Goal: Transaction & Acquisition: Purchase product/service

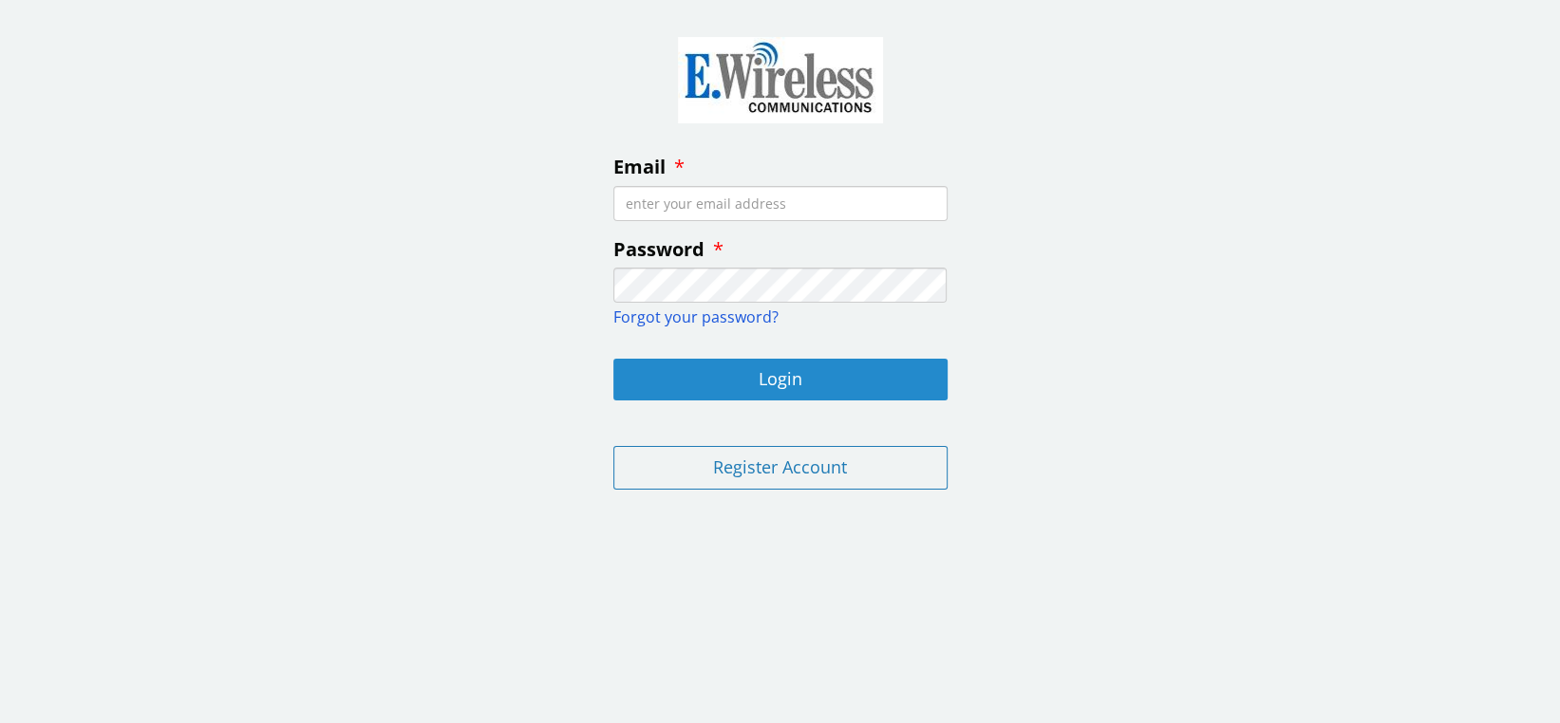
type input "anh.lam@bakertilly.com"
click at [764, 376] on button "Login" at bounding box center [780, 380] width 334 height 42
type input "anh.lam@bakertilly.com"
click at [763, 375] on button "Login" at bounding box center [780, 380] width 334 height 42
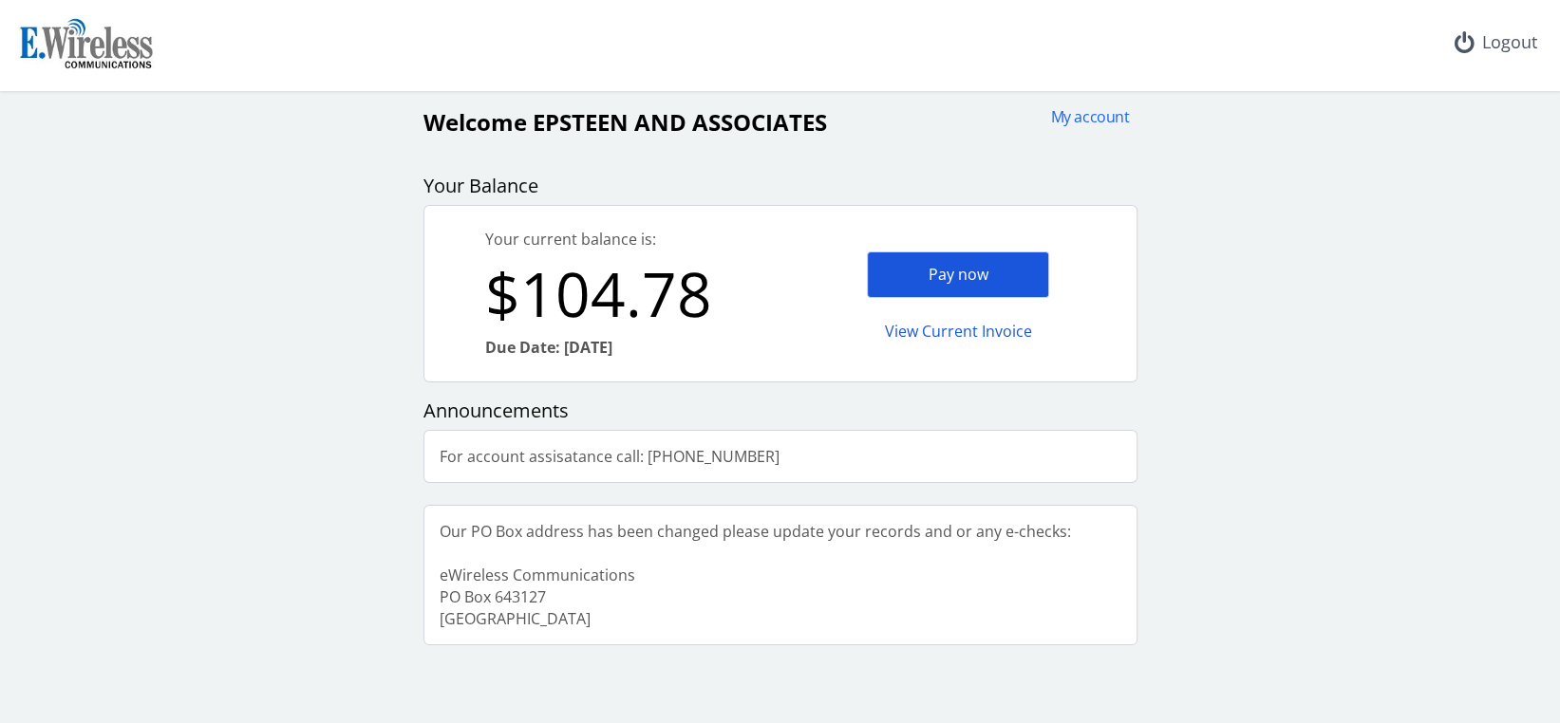
click at [988, 262] on div "Pay now" at bounding box center [958, 275] width 182 height 47
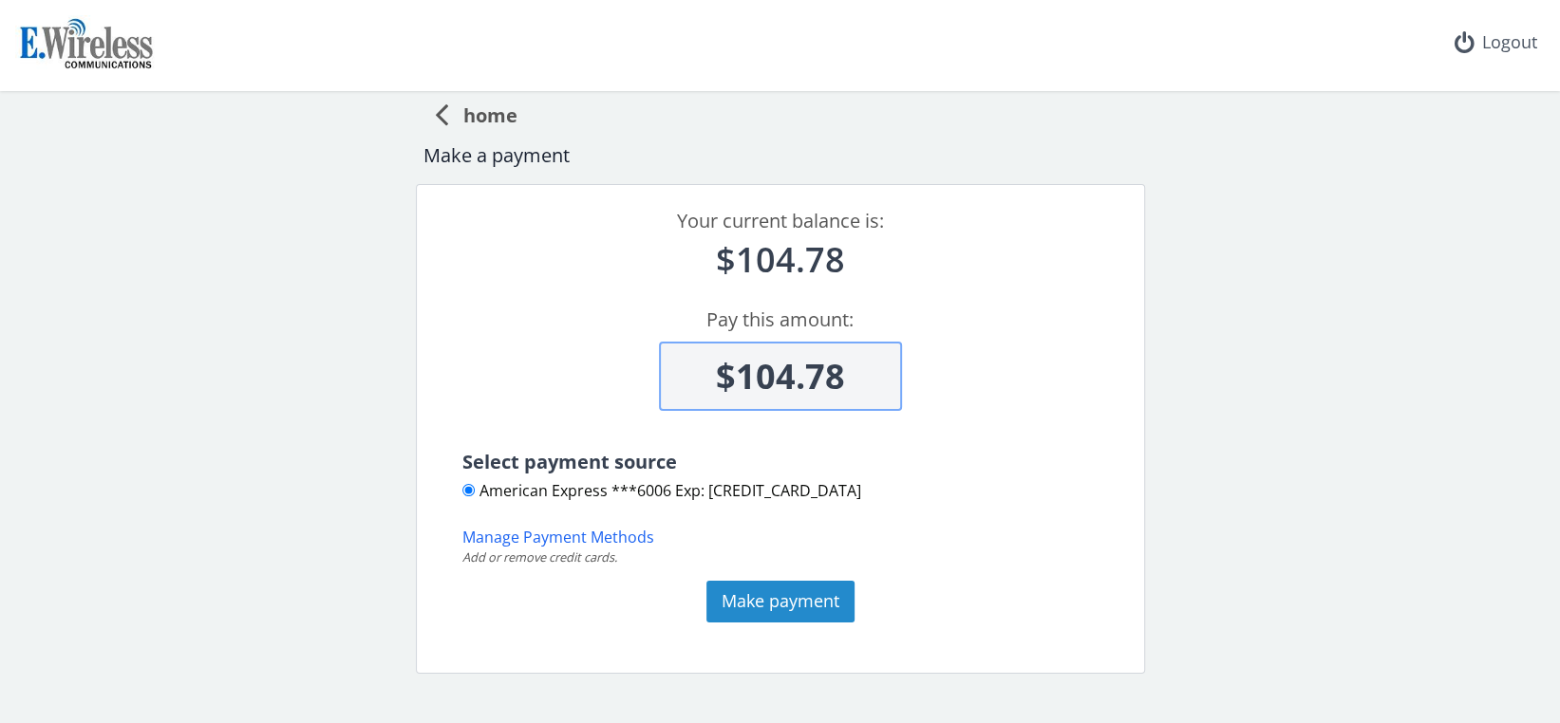
click at [756, 584] on button "Make payment" at bounding box center [780, 602] width 148 height 42
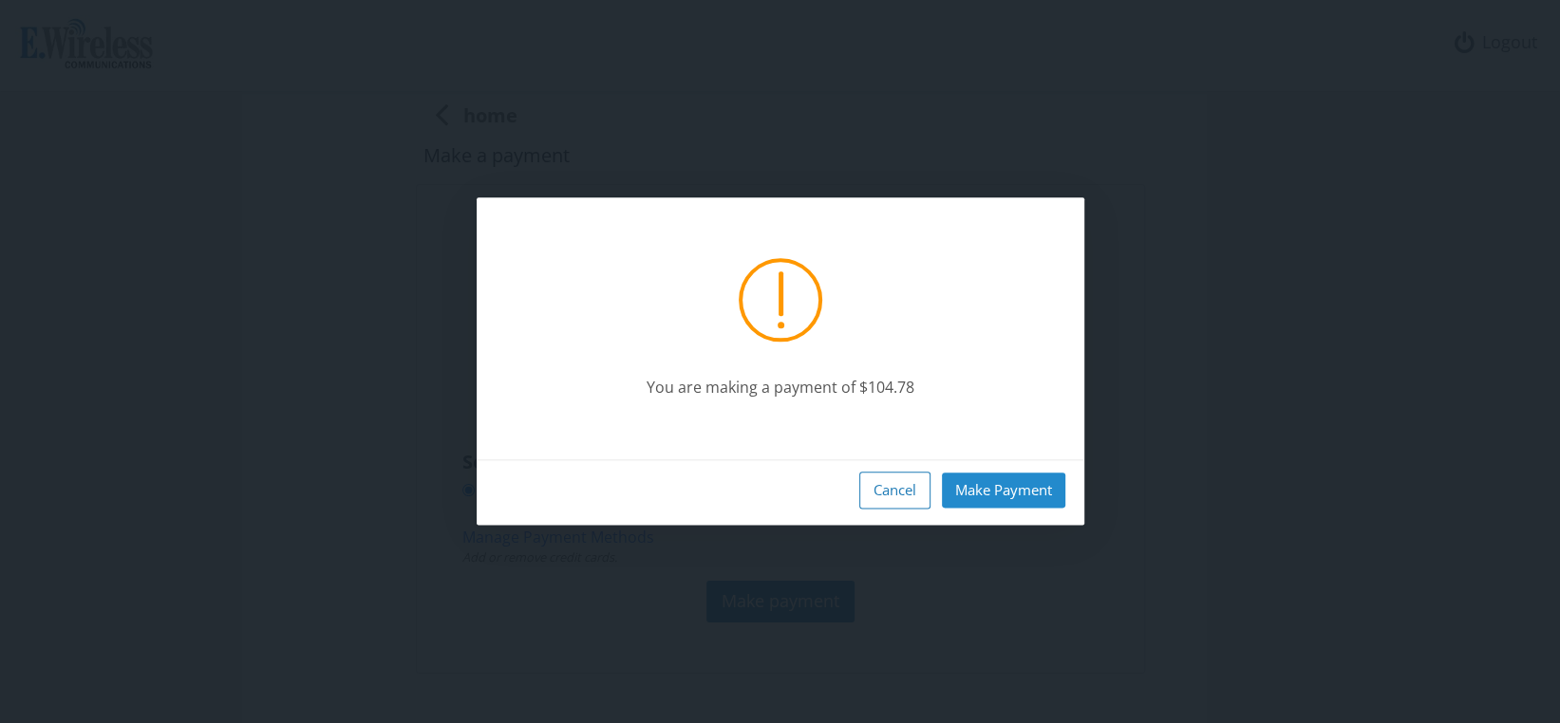
drag, startPoint x: 999, startPoint y: 501, endPoint x: 929, endPoint y: 504, distance: 70.3
click at [999, 501] on button "Make Payment" at bounding box center [1003, 490] width 123 height 35
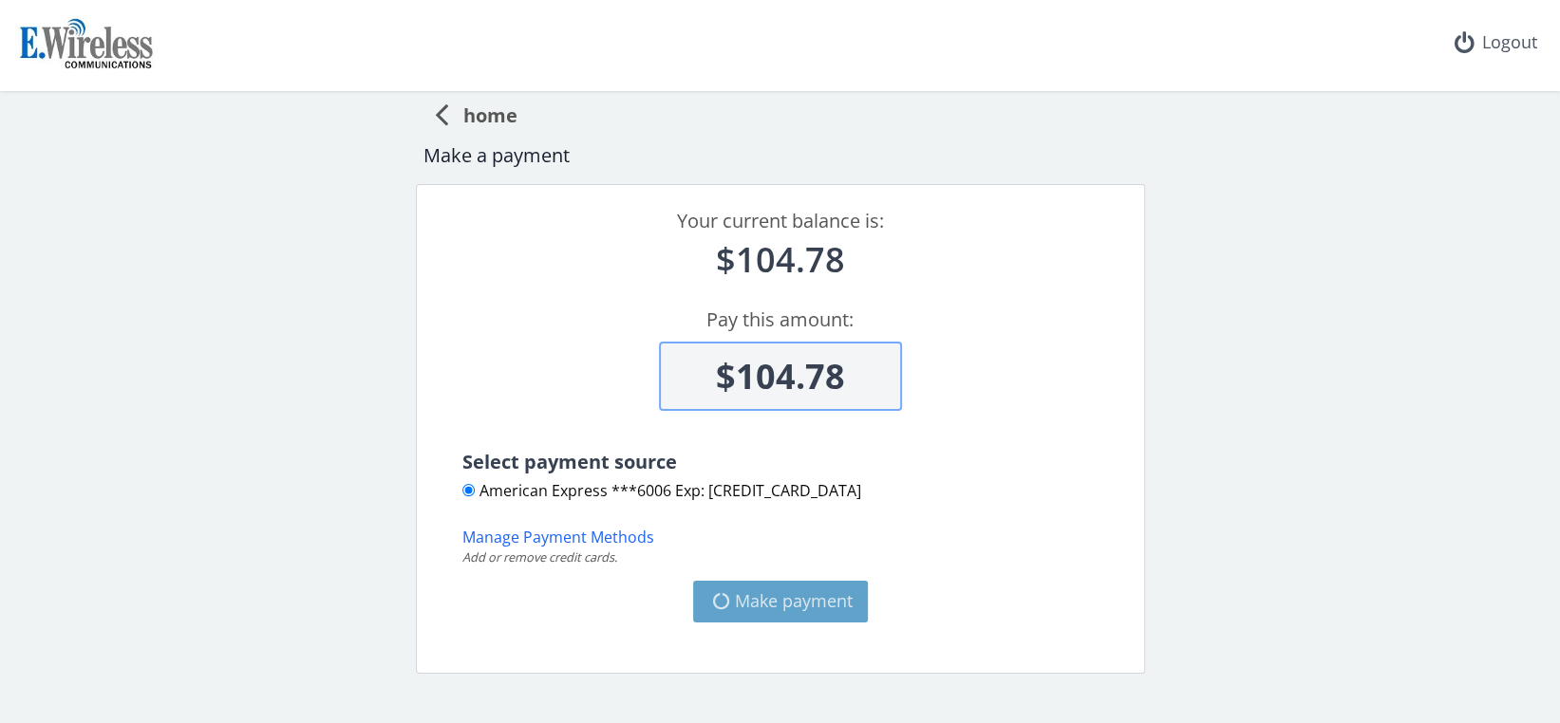
type input "$0"
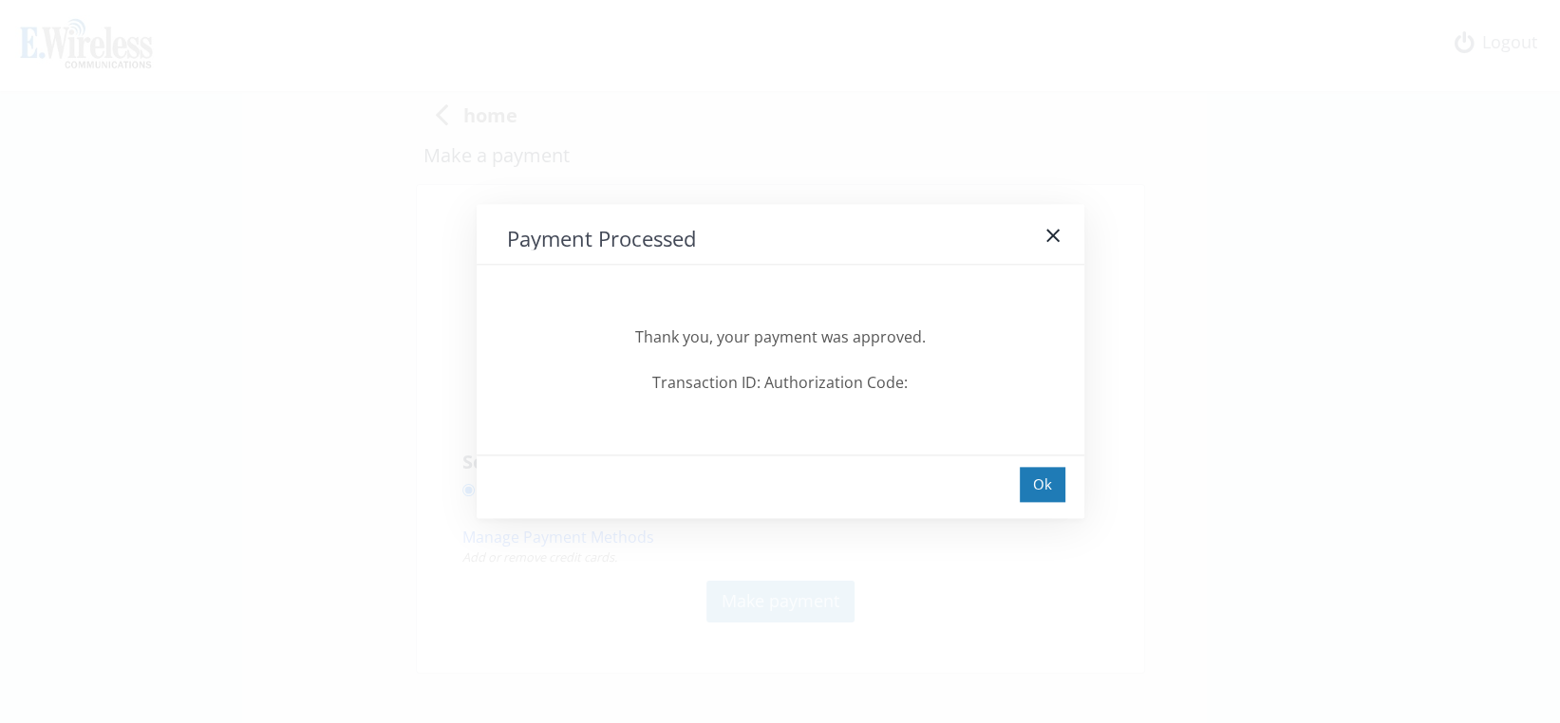
click at [1098, 488] on div "Payment Processed Thank you, your payment was approved. Transaction ID: Authori…" at bounding box center [780, 361] width 1560 height 723
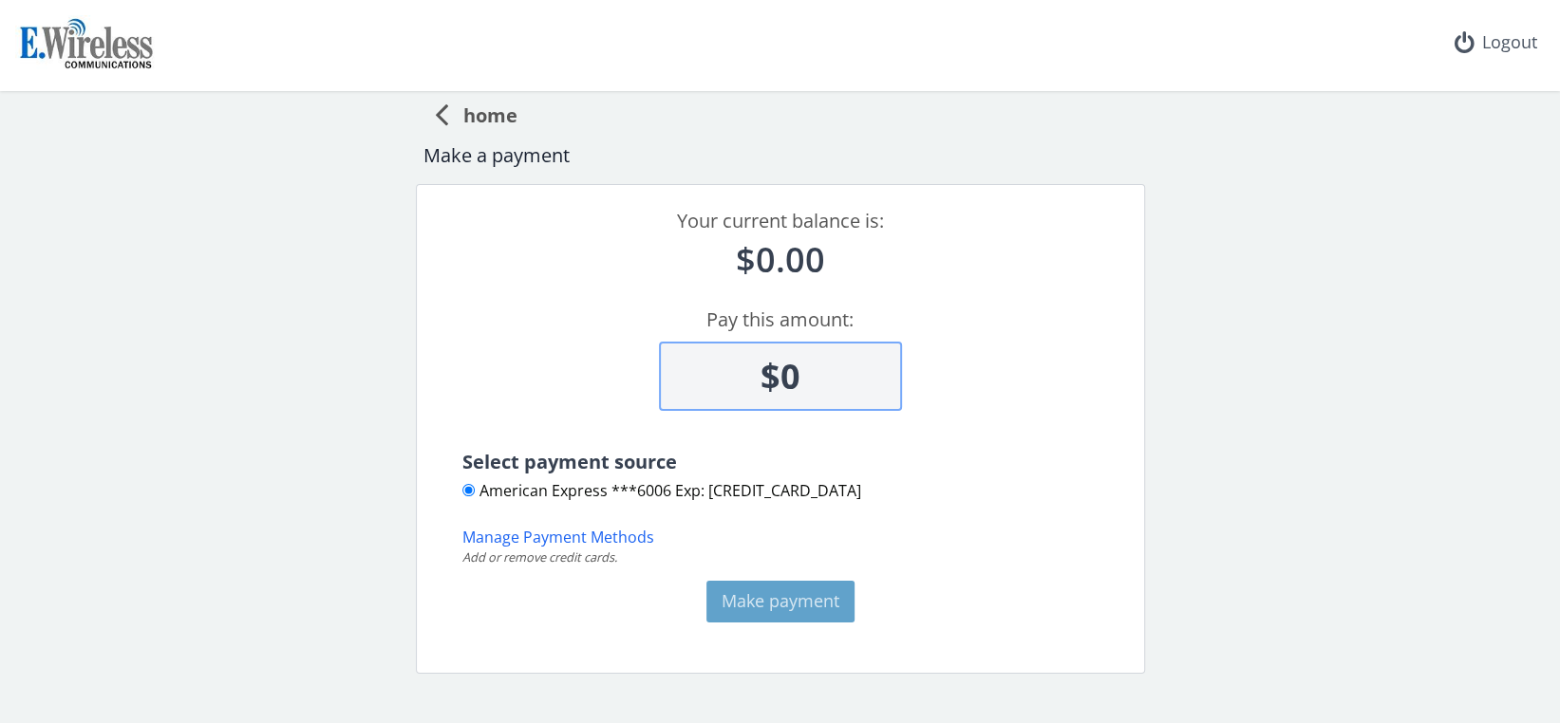
click at [485, 112] on span "home" at bounding box center [482, 112] width 69 height 35
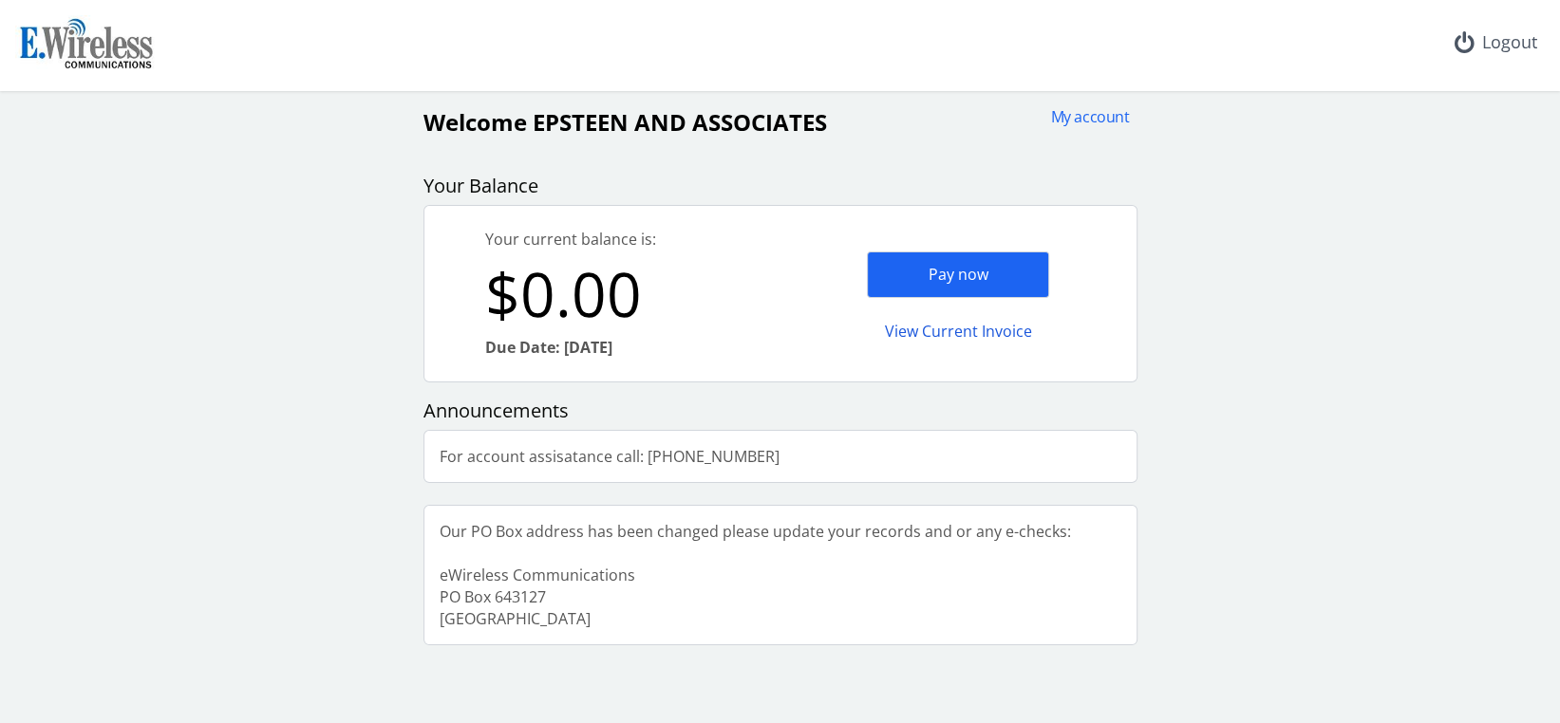
click at [914, 330] on div "View Current Invoice" at bounding box center [958, 332] width 182 height 45
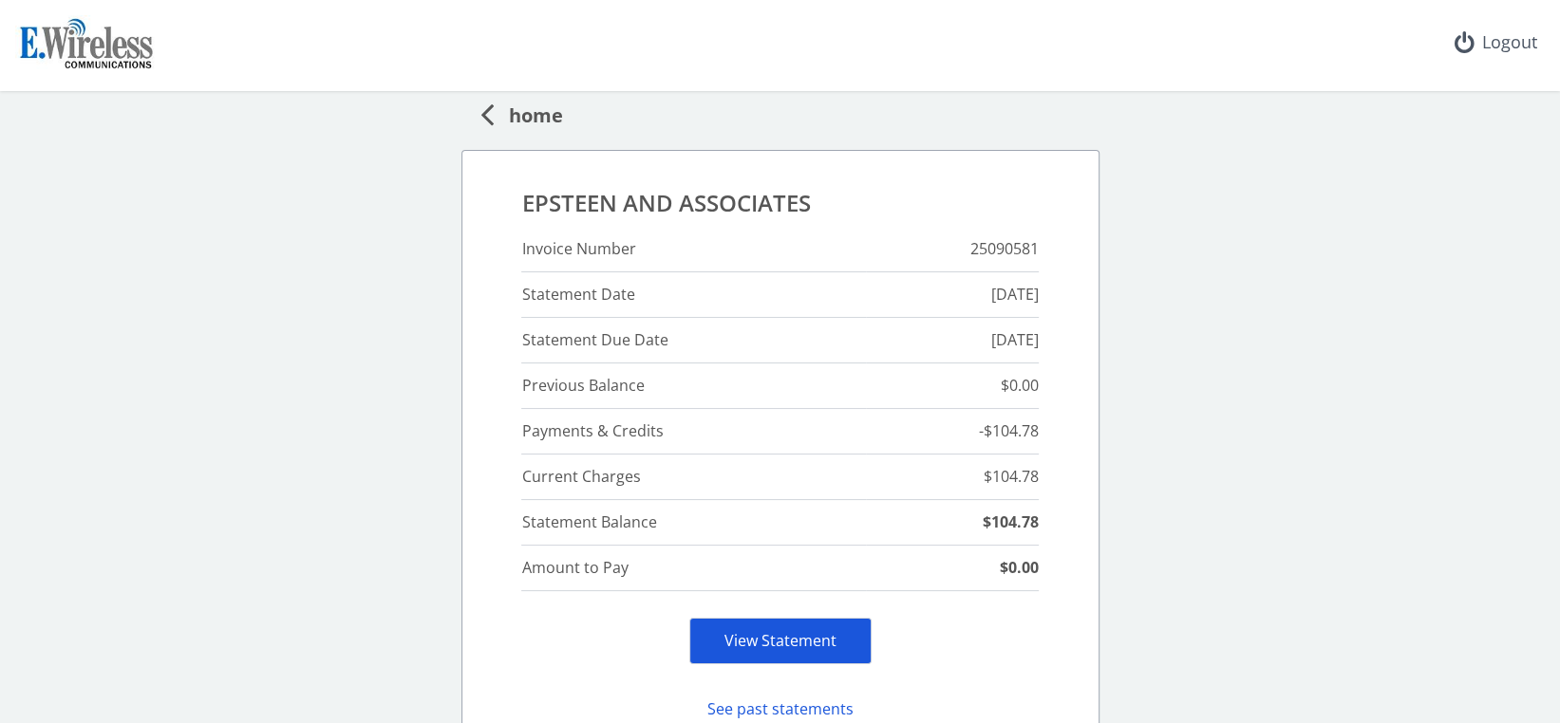
click at [779, 645] on link "View Statement" at bounding box center [780, 640] width 112 height 21
